Goal: Navigation & Orientation: Find specific page/section

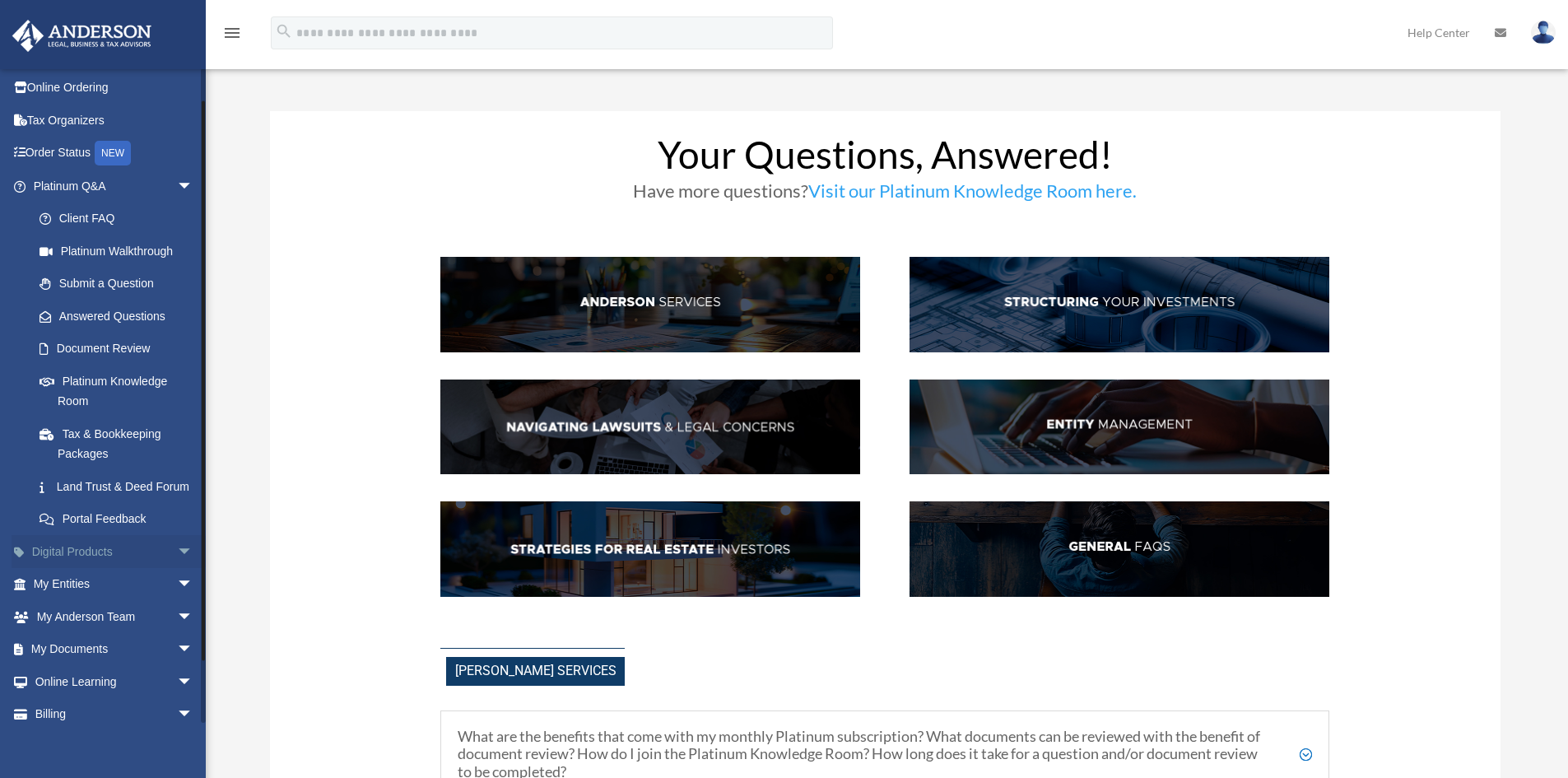
click at [177, 569] on span "arrow_drop_down" at bounding box center [193, 551] width 32 height 33
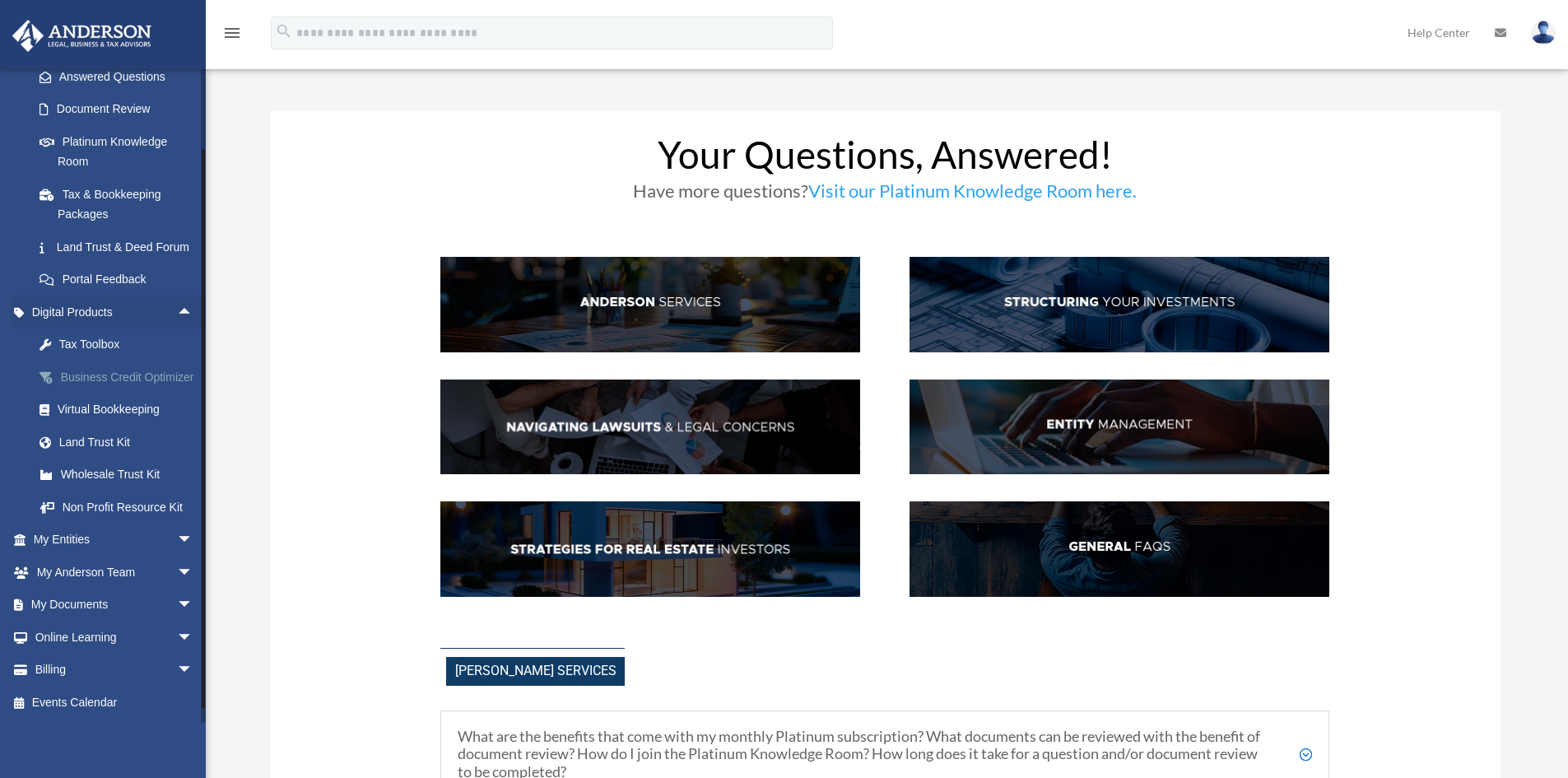
scroll to position [314, 0]
click at [177, 538] on span "arrow_drop_down" at bounding box center [193, 540] width 32 height 33
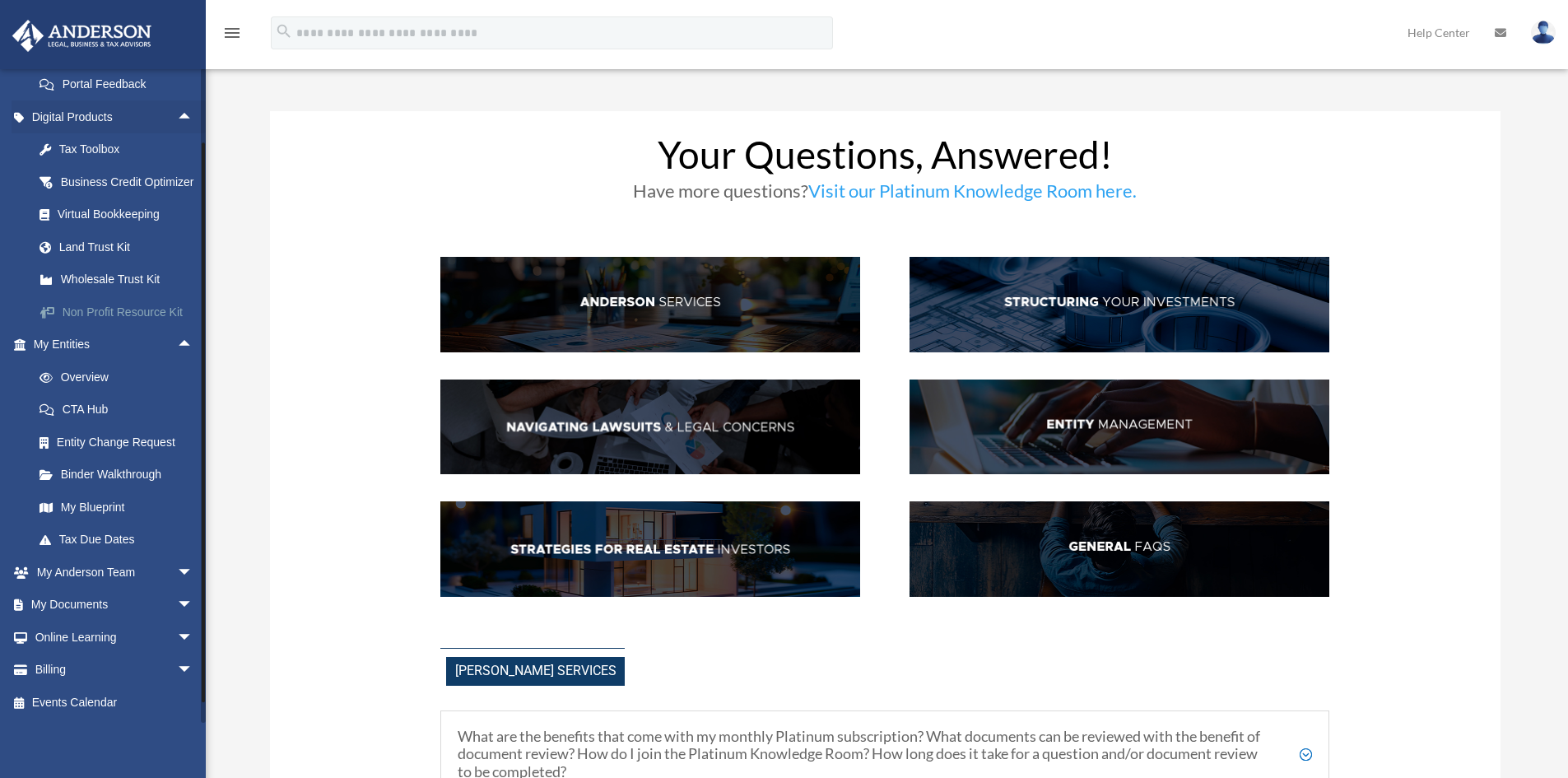
scroll to position [478, 0]
click at [109, 491] on link "Binder Walkthrough" at bounding box center [121, 474] width 195 height 32
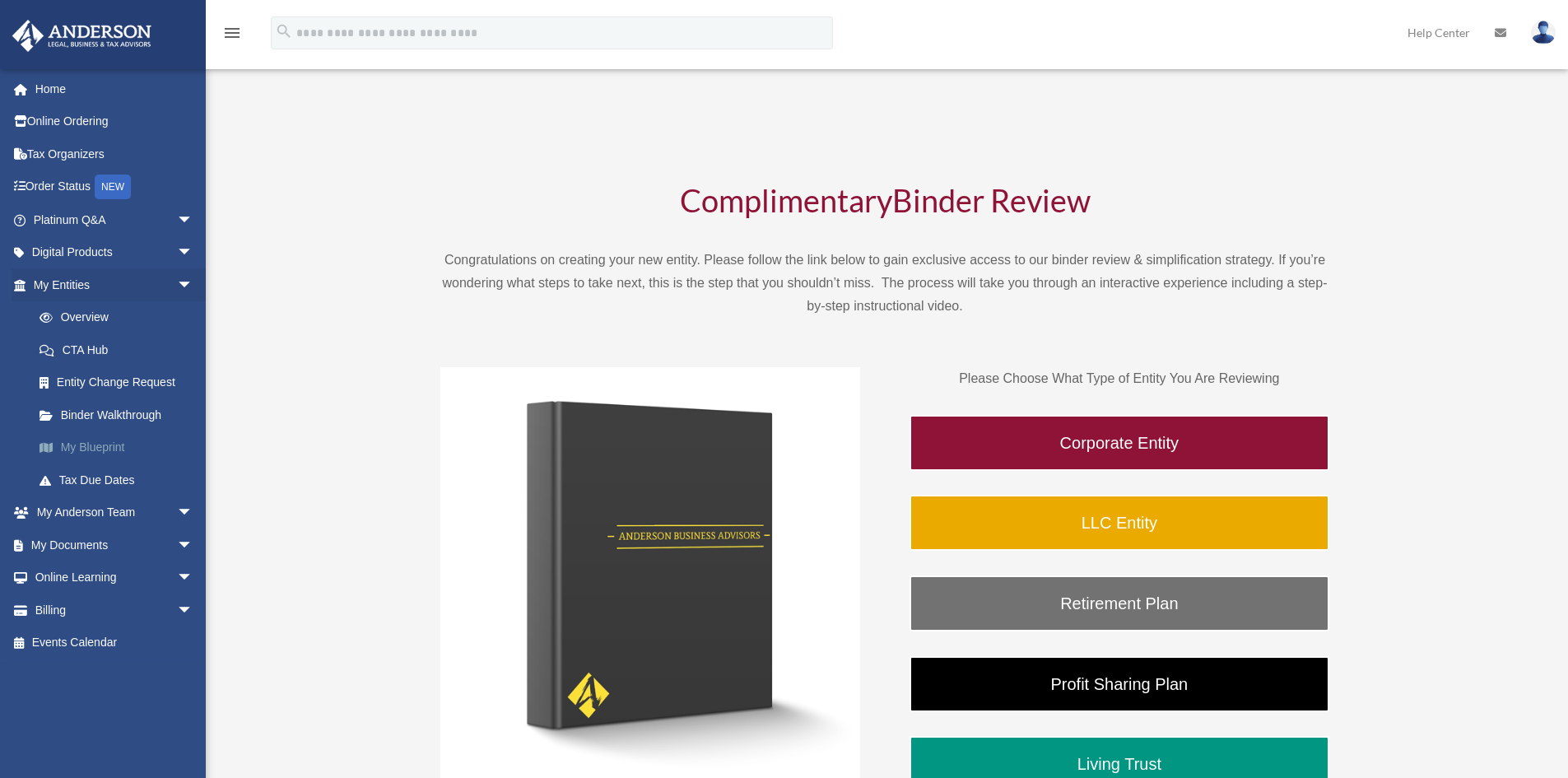
click at [96, 450] on link "My Blueprint" at bounding box center [121, 447] width 195 height 32
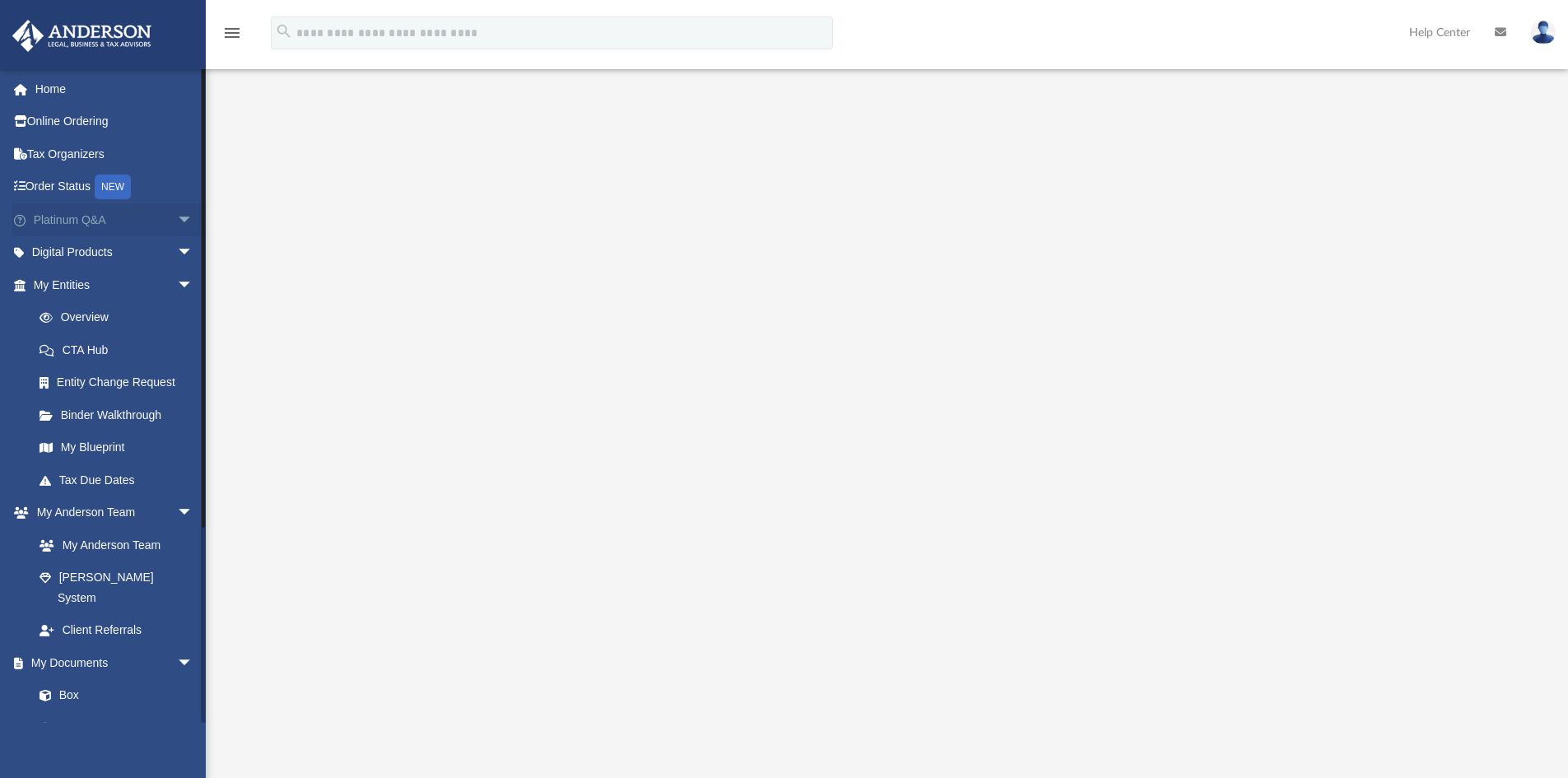
click at [183, 214] on span "arrow_drop_down" at bounding box center [193, 220] width 32 height 33
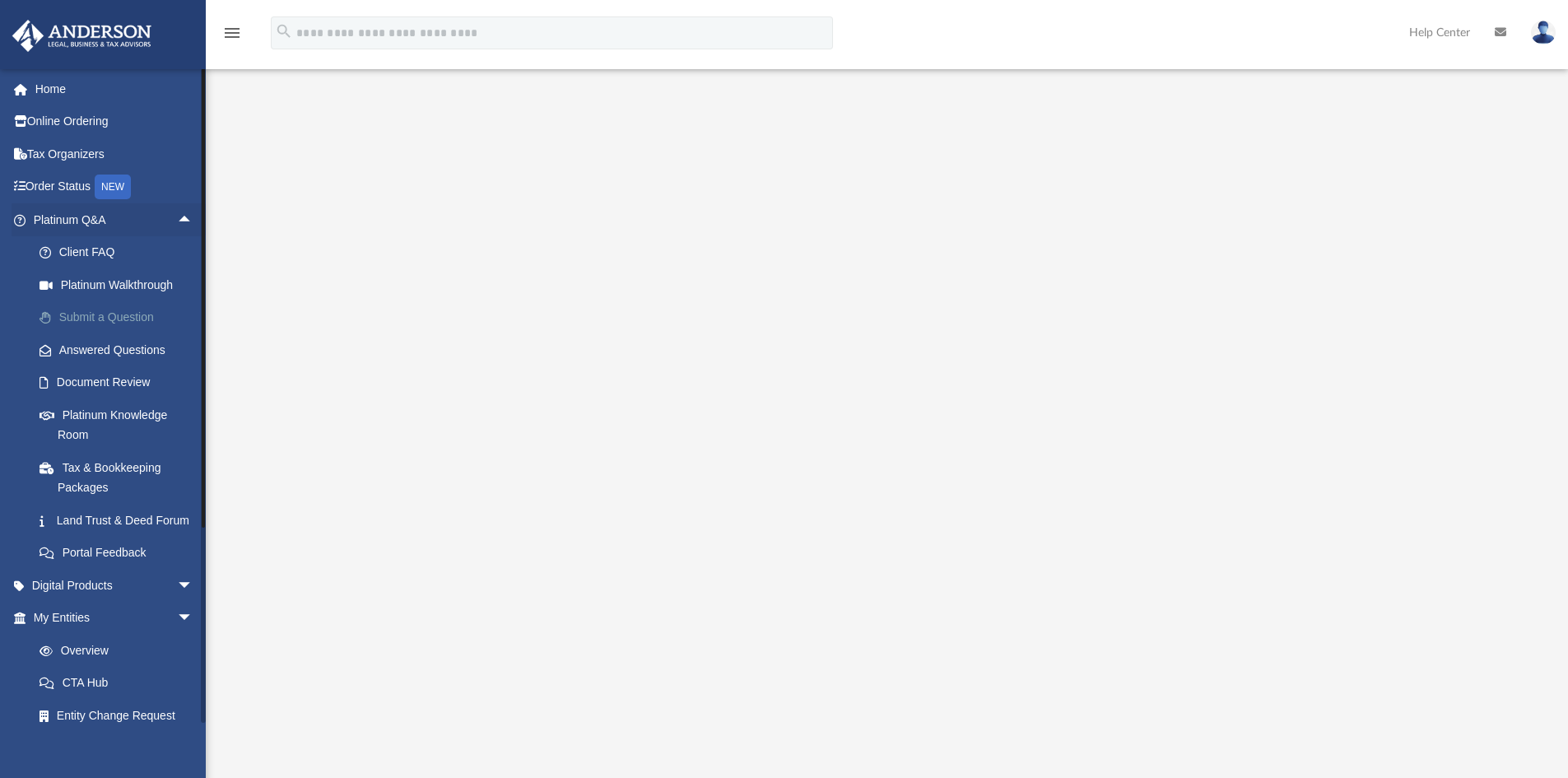
click at [117, 317] on link "Submit a Question" at bounding box center [121, 317] width 195 height 32
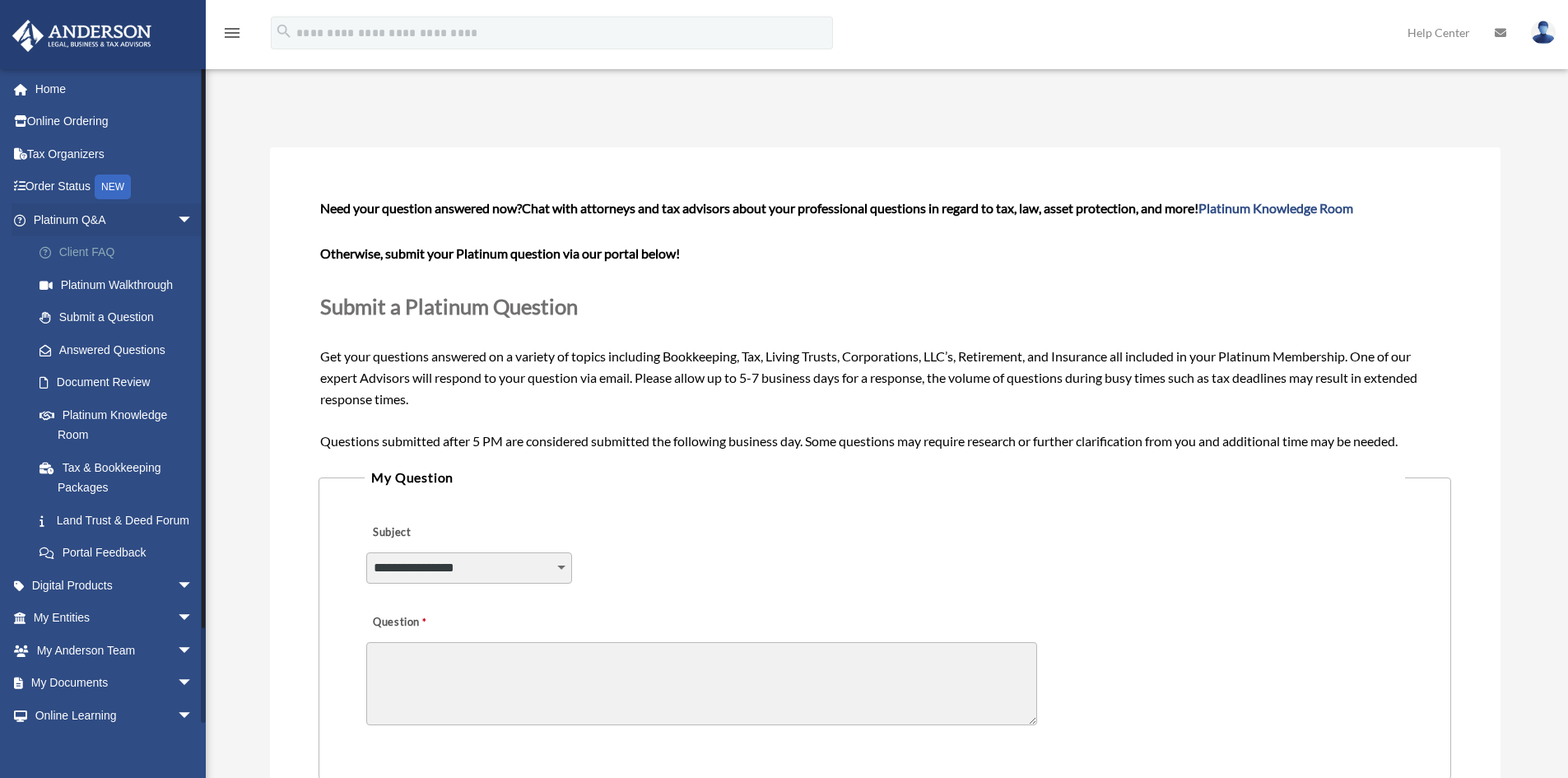
click at [90, 250] on link "Client FAQ" at bounding box center [121, 252] width 195 height 32
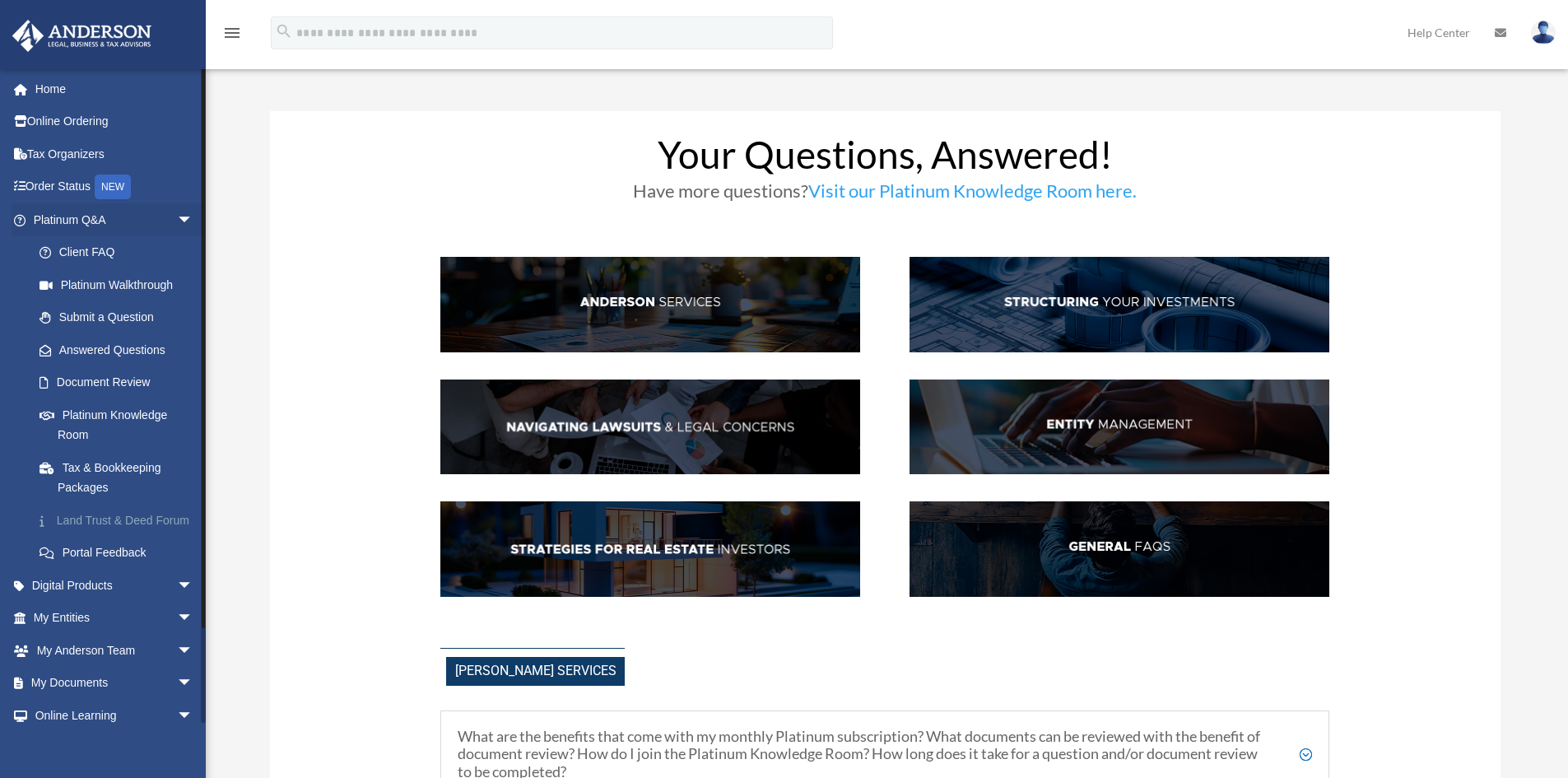
click at [90, 521] on link "Land Trust & Deed Forum" at bounding box center [121, 520] width 195 height 32
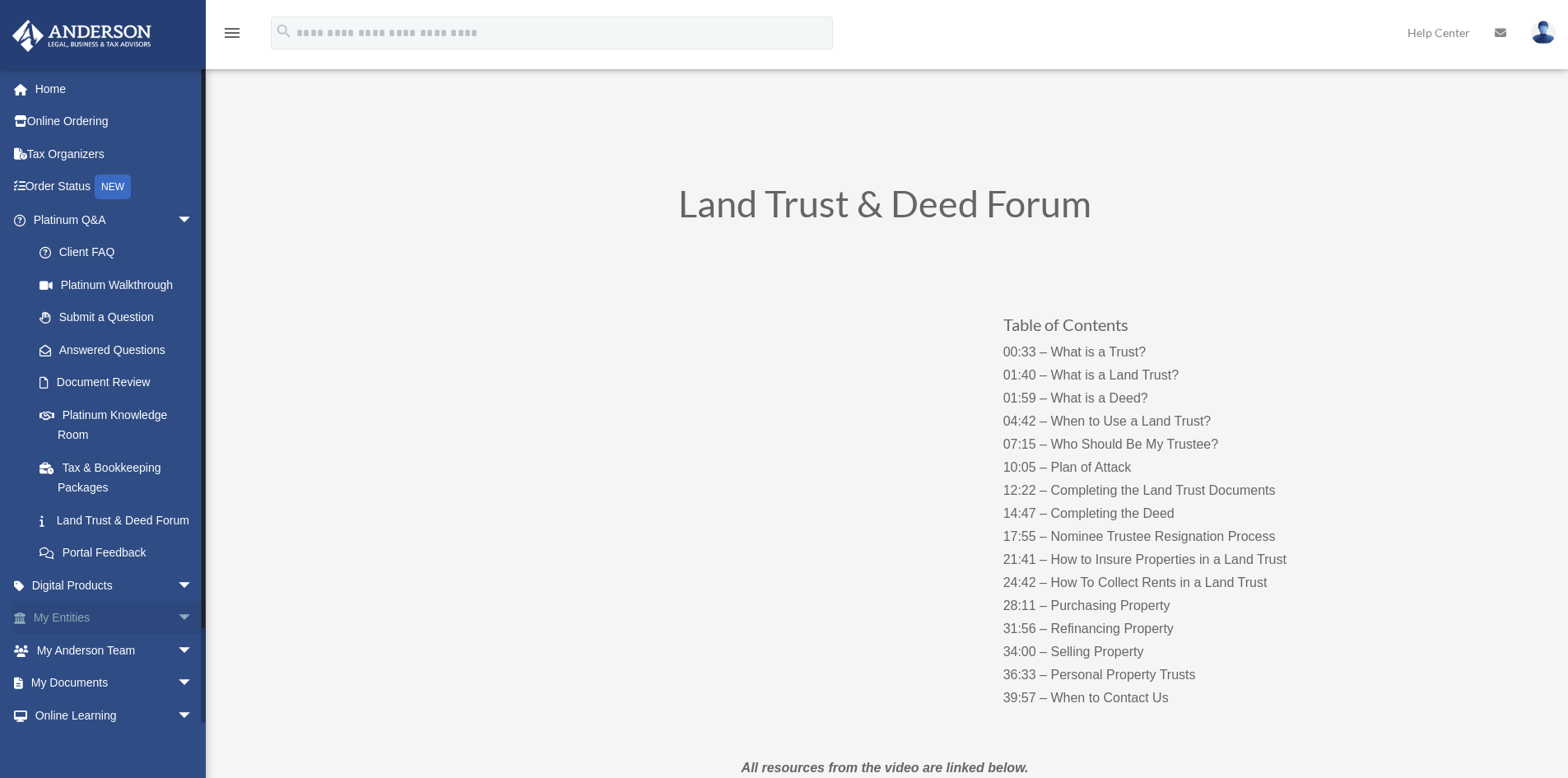
click at [177, 635] on span "arrow_drop_down" at bounding box center [193, 618] width 32 height 33
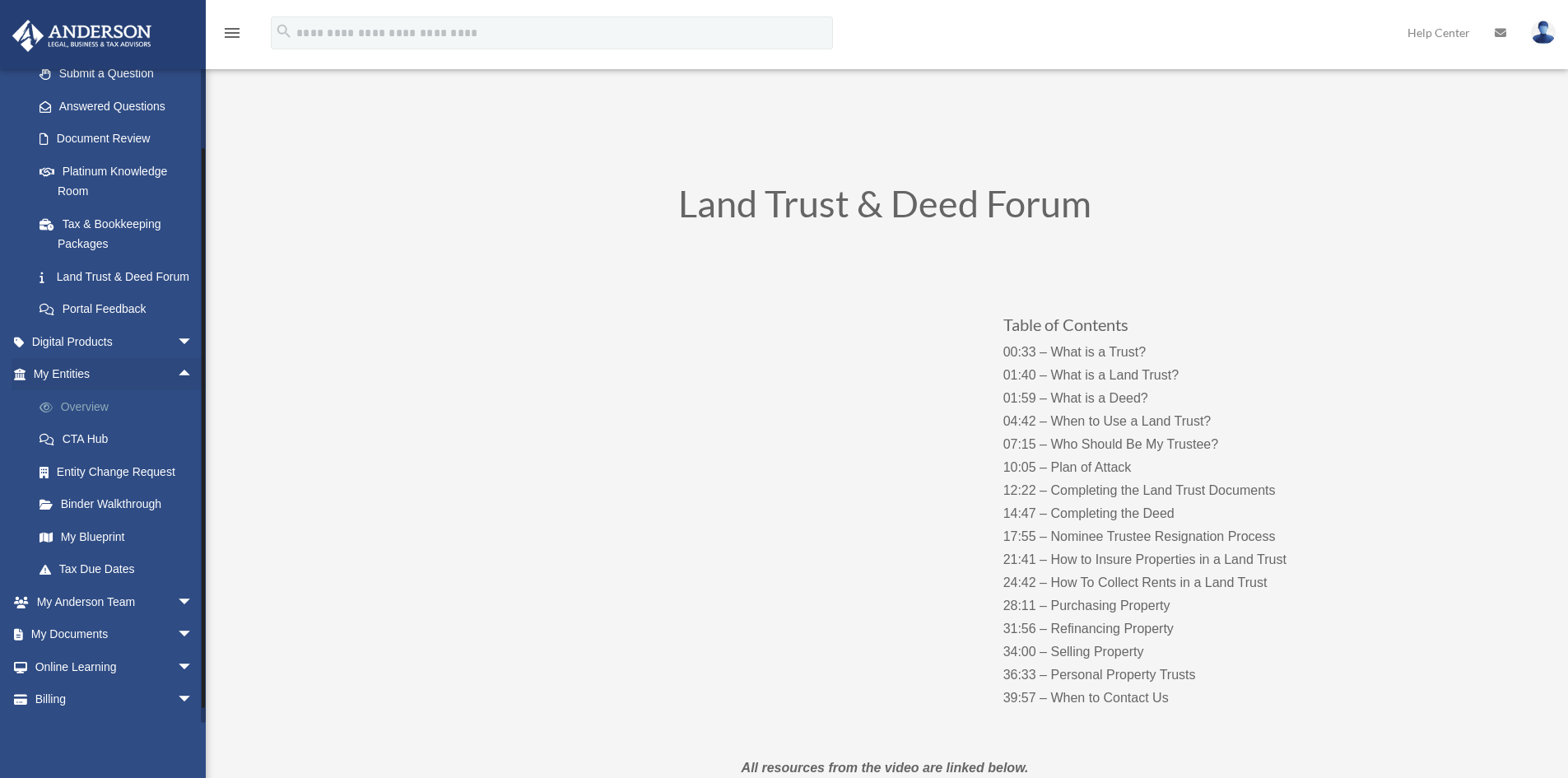
scroll to position [247, 0]
click at [107, 550] on link "My Blueprint" at bounding box center [121, 533] width 195 height 32
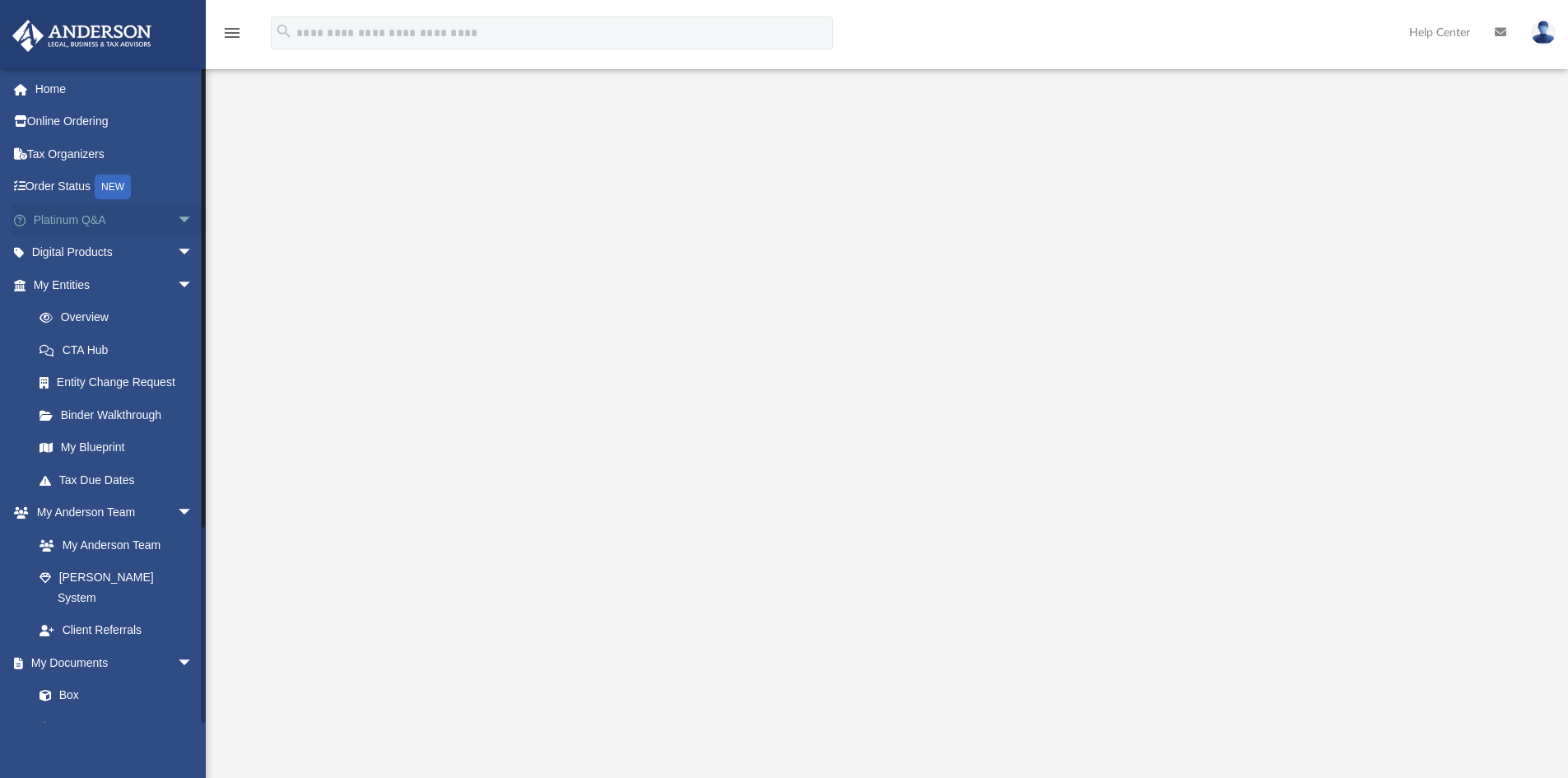
click at [177, 219] on span "arrow_drop_down" at bounding box center [193, 220] width 32 height 33
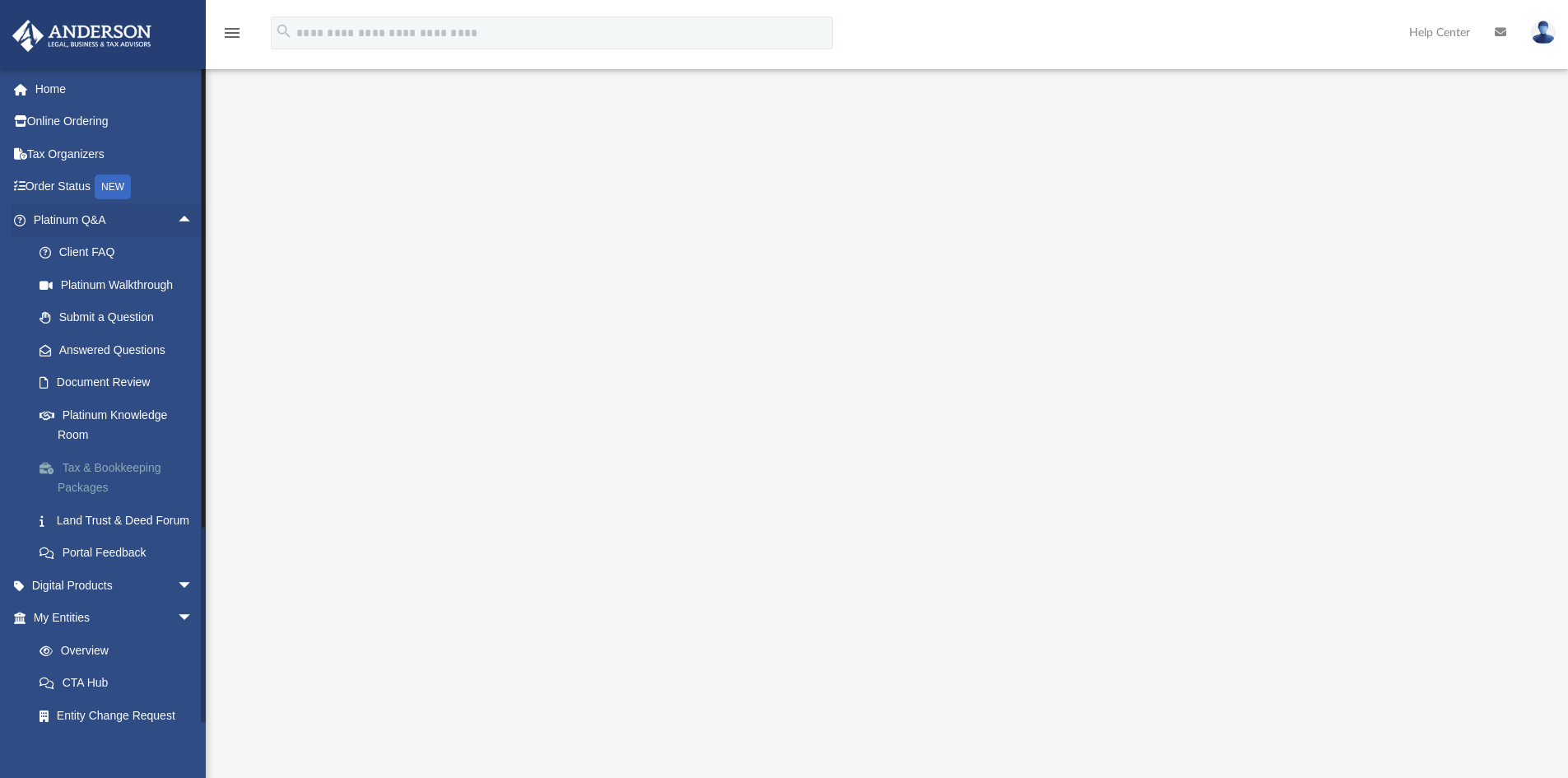
click at [92, 460] on link "Tax & Bookkeeping Packages" at bounding box center [121, 477] width 195 height 53
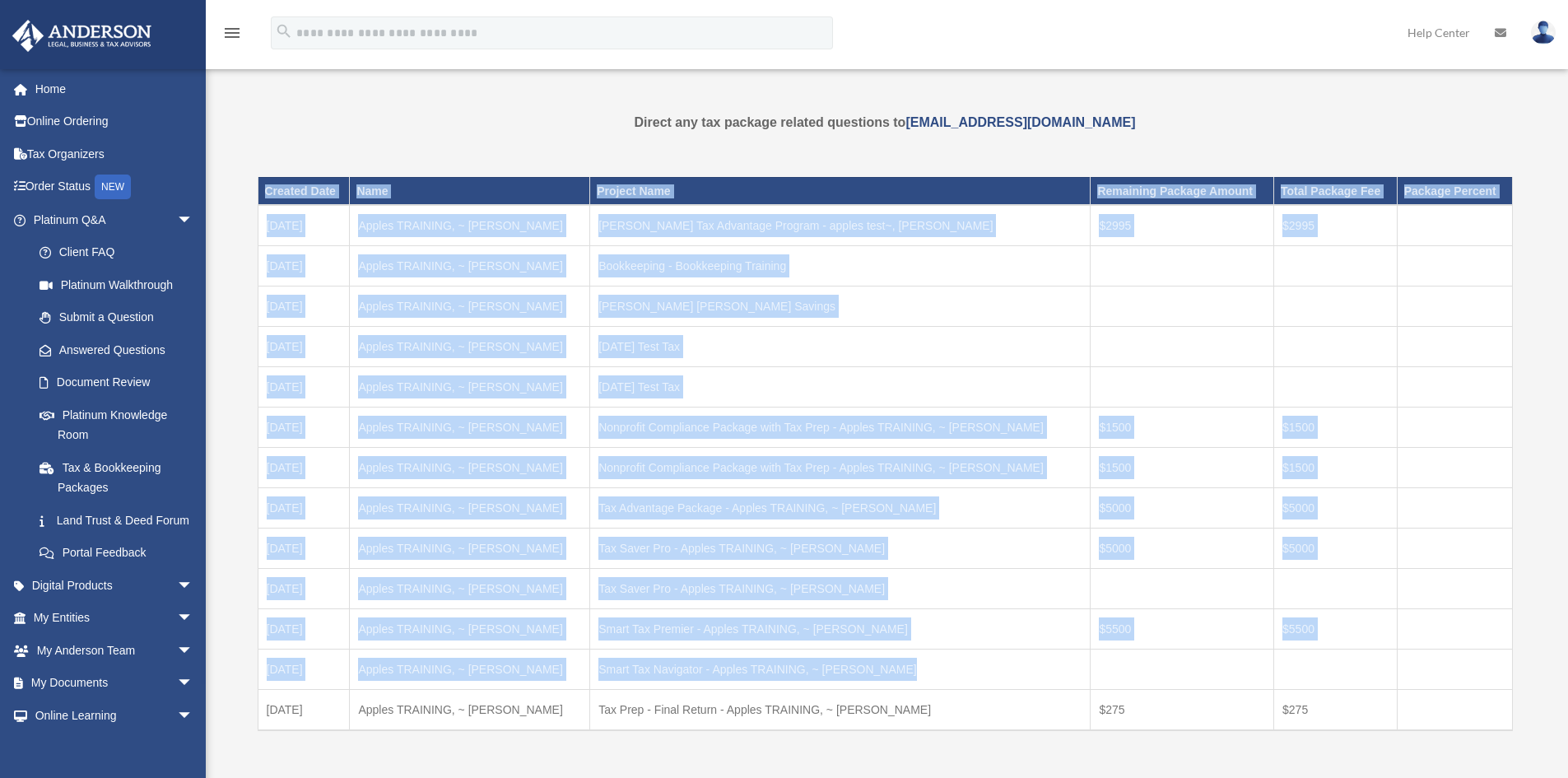
drag, startPoint x: 1539, startPoint y: 486, endPoint x: 1711, endPoint y: 680, distance: 259.3
click at [1567, 680] on html "X Get a chance to win 6 months of Platinum for free just by filling out this su…" at bounding box center [784, 594] width 1568 height 1188
